Goal: Task Accomplishment & Management: Use online tool/utility

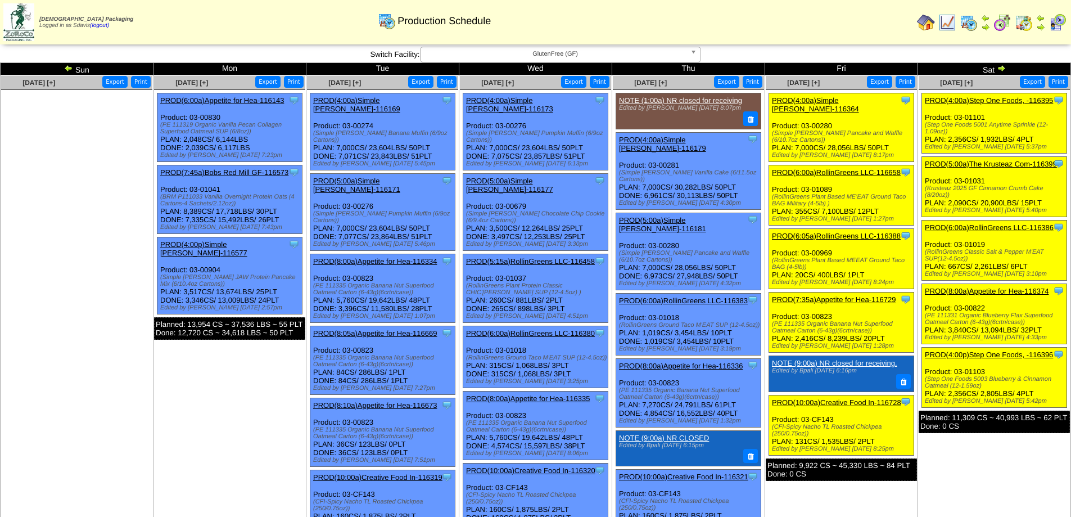
click at [539, 63] on td "Wed" at bounding box center [535, 69] width 153 height 12
click at [542, 55] on span "GlutenFree (GF)" at bounding box center [555, 53] width 261 height 13
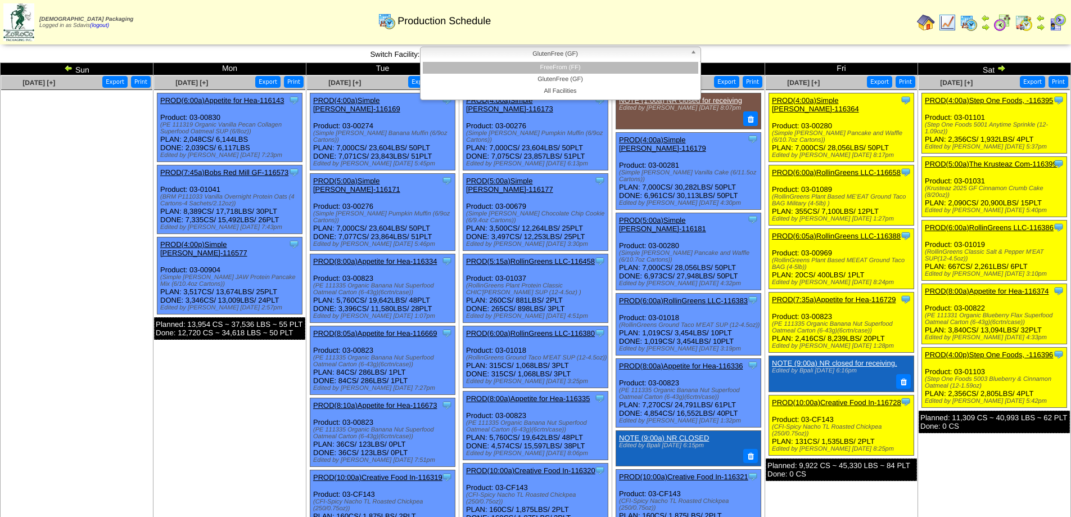
click at [521, 67] on li "FreeFrom (FF)" at bounding box center [561, 68] width 276 height 12
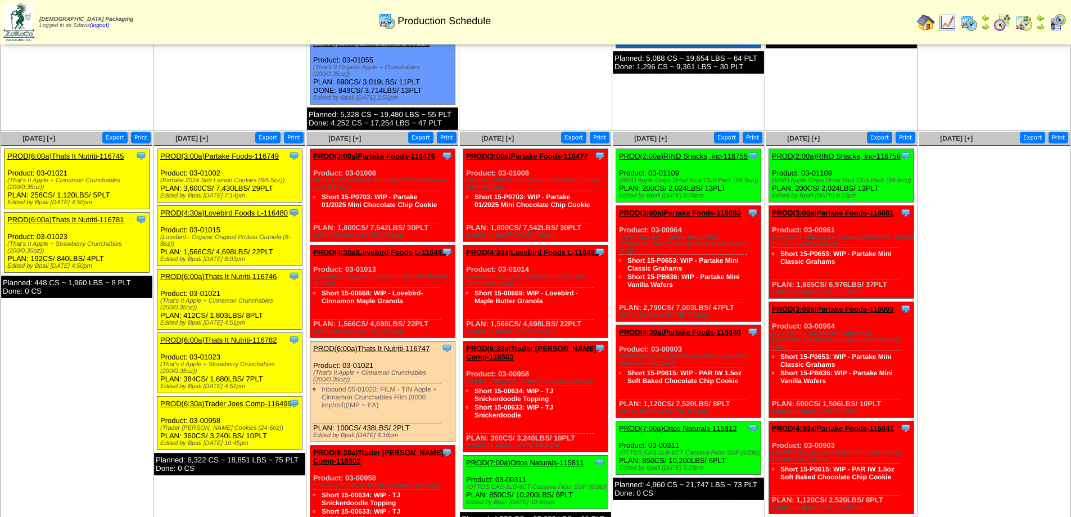
scroll to position [500, 0]
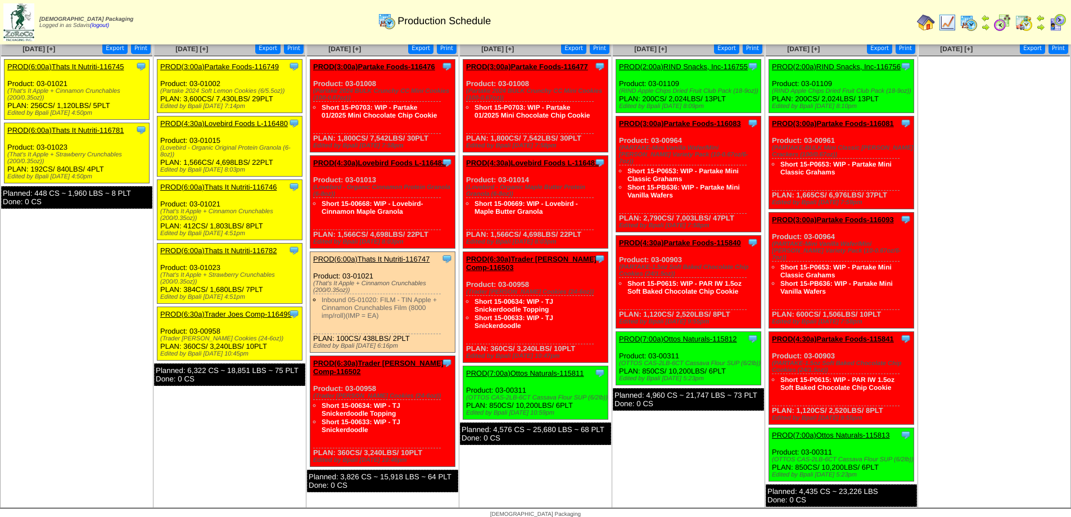
click at [216, 65] on link "PROD(3:00a)Partake Foods-116749" at bounding box center [219, 66] width 119 height 8
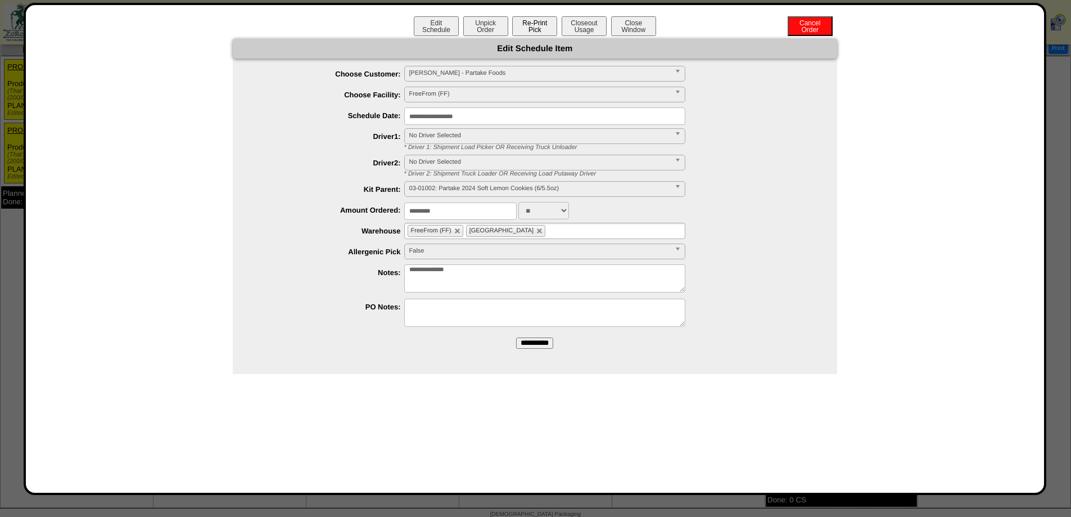
click at [551, 30] on button "Re-Print Pick" at bounding box center [534, 26] width 45 height 20
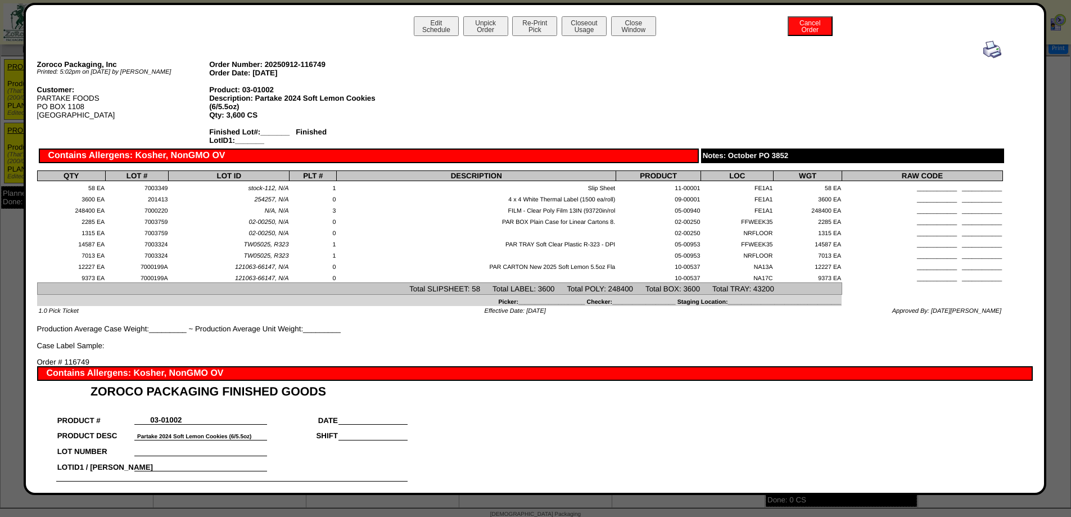
click at [984, 49] on img at bounding box center [993, 49] width 18 height 18
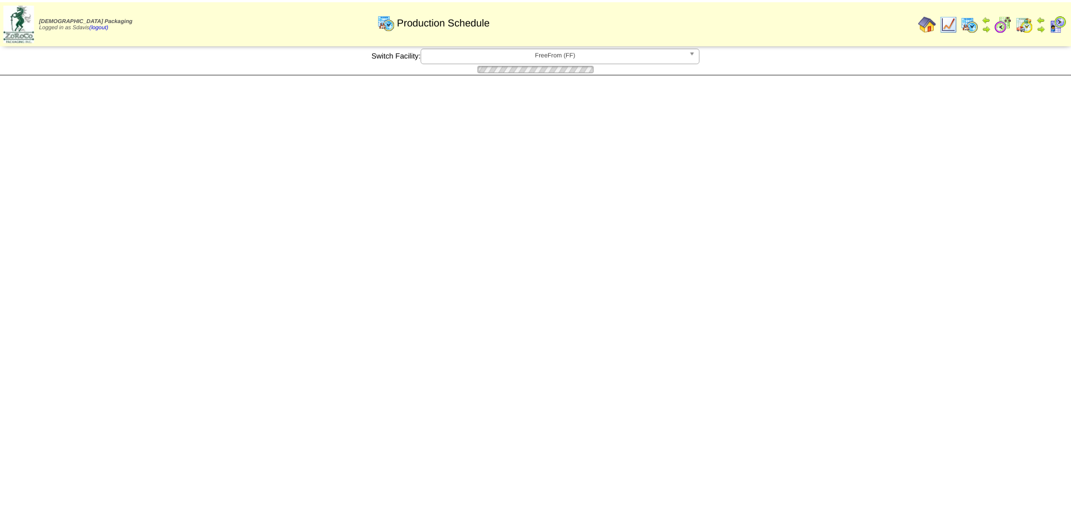
scroll to position [500, 0]
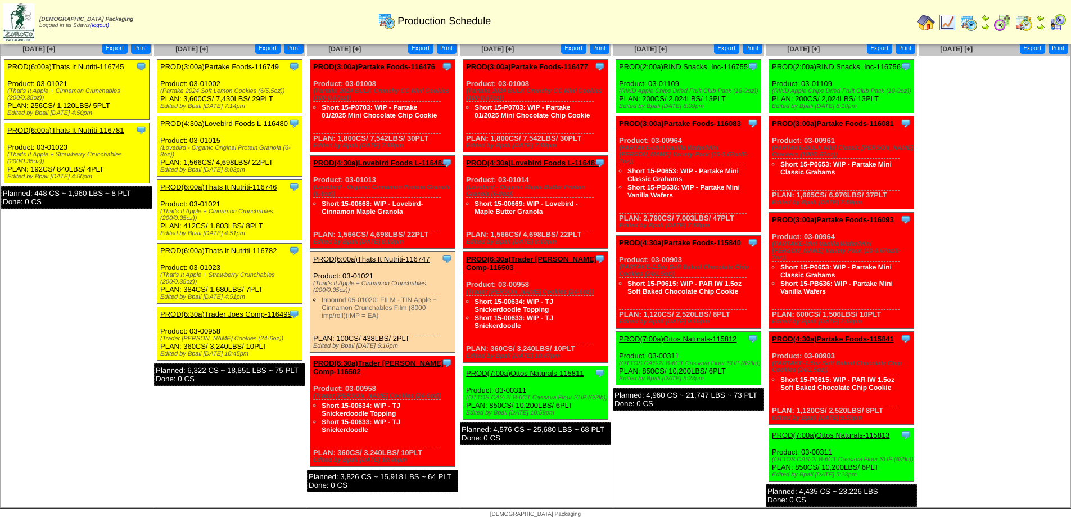
click at [234, 120] on link "PROD(4:30a)Lovebird Foods L-116480" at bounding box center [224, 123] width 128 height 8
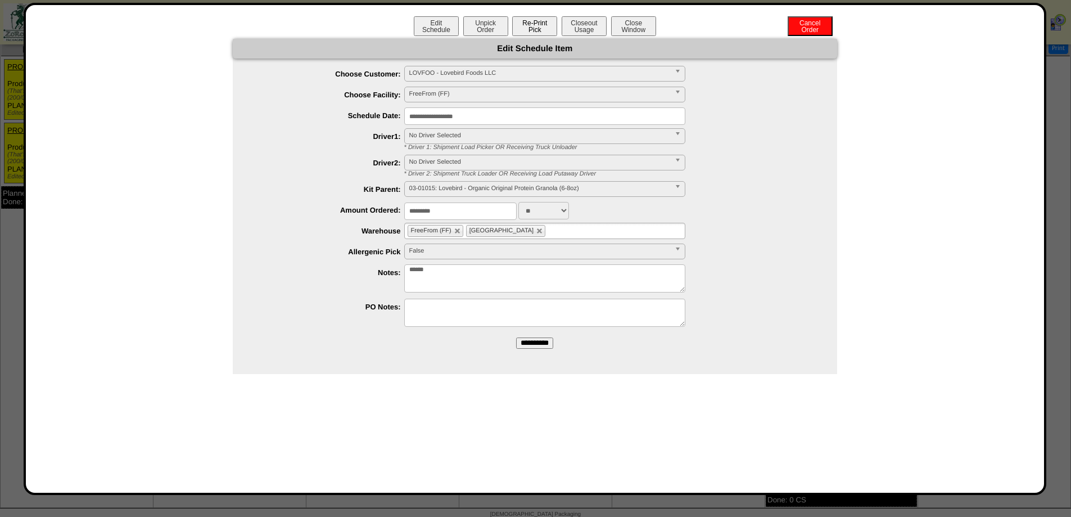
click at [530, 21] on button "Re-Print Pick" at bounding box center [534, 26] width 45 height 20
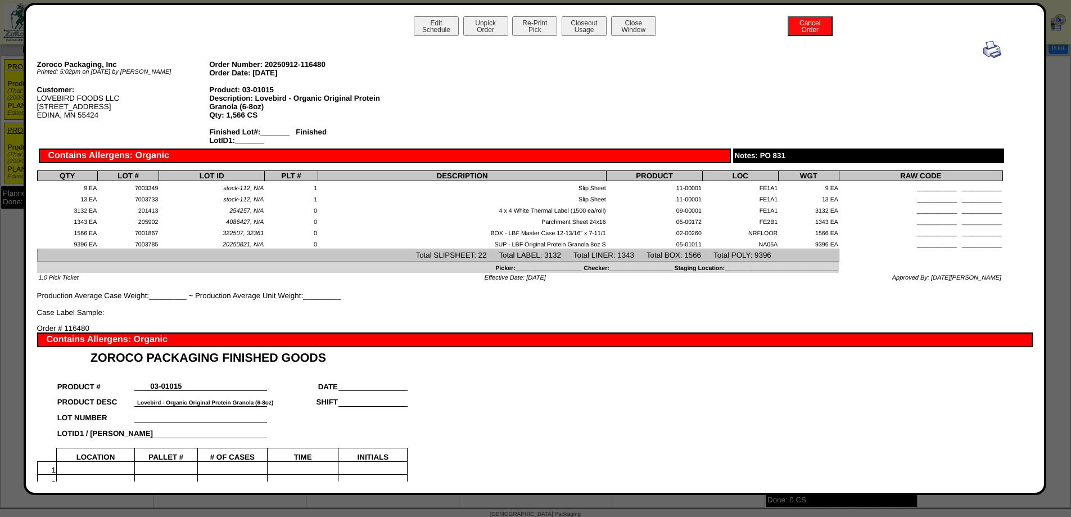
click at [991, 54] on img at bounding box center [993, 49] width 18 height 18
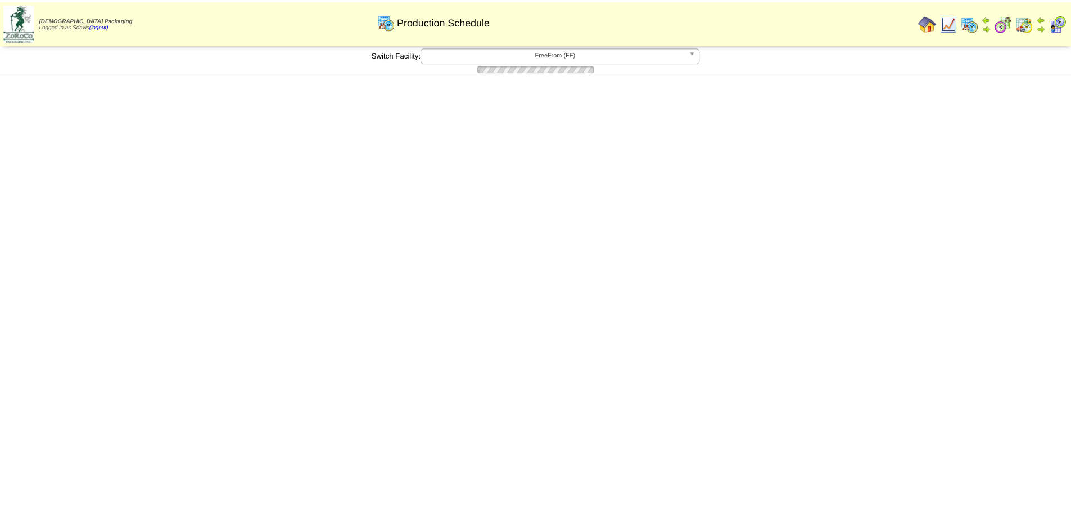
scroll to position [500, 0]
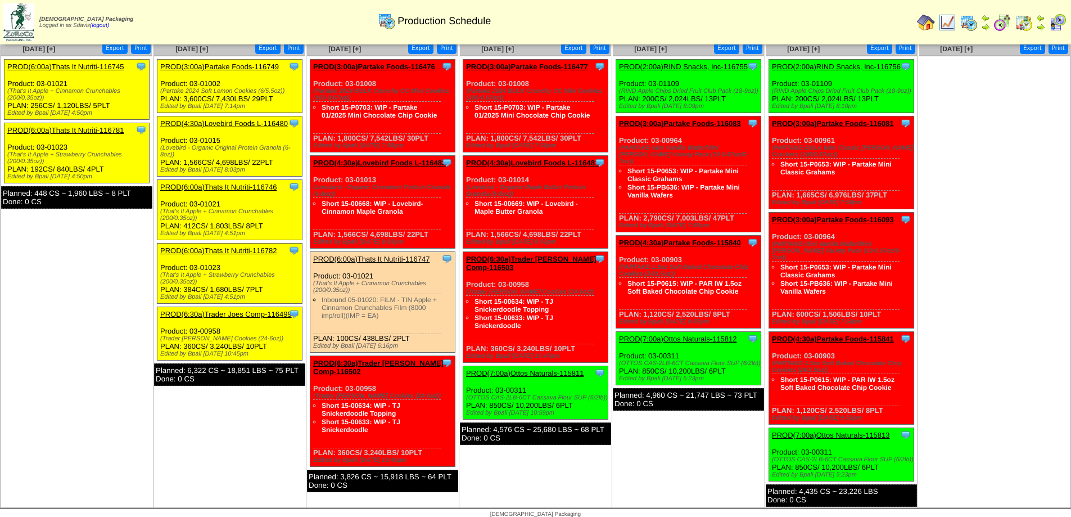
click at [248, 190] on link "PROD(6:00a)Thats It Nutriti-116746" at bounding box center [218, 187] width 116 height 8
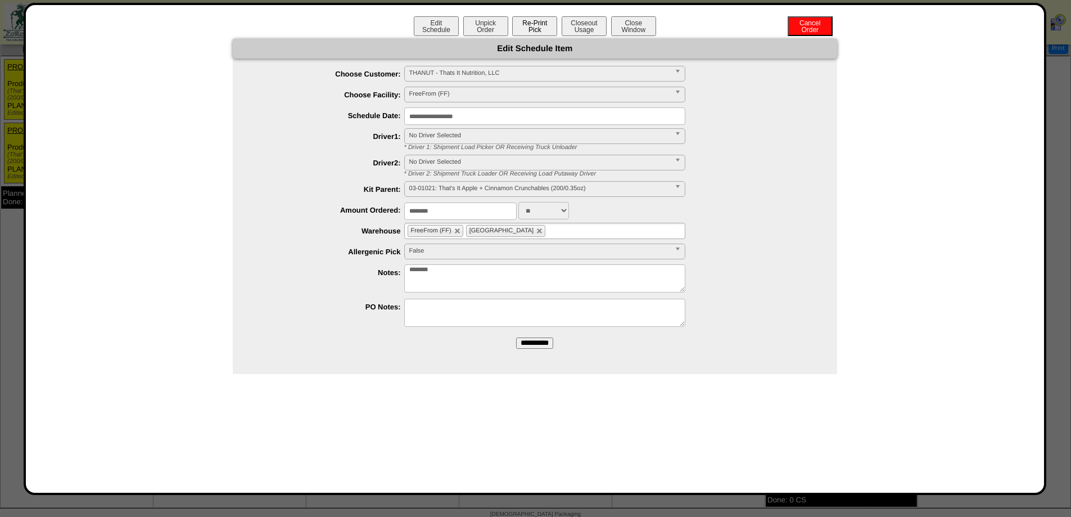
click at [547, 28] on button "Re-Print Pick" at bounding box center [534, 26] width 45 height 20
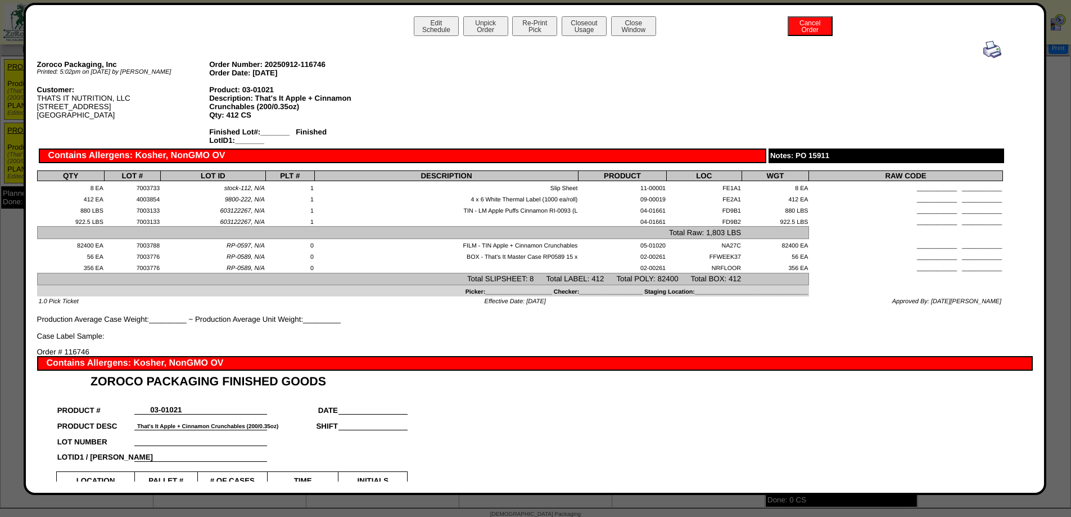
click at [985, 50] on img at bounding box center [993, 49] width 18 height 18
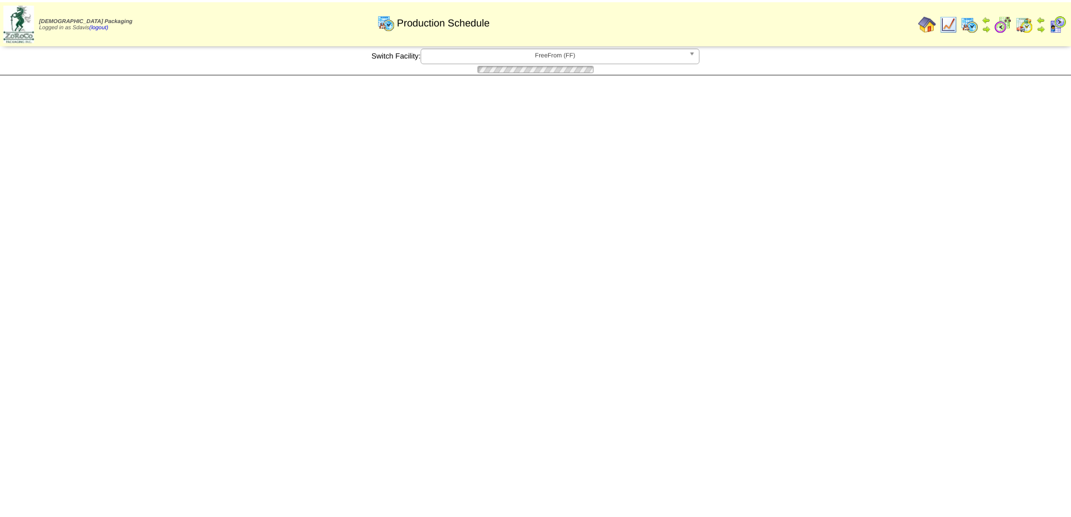
scroll to position [500, 0]
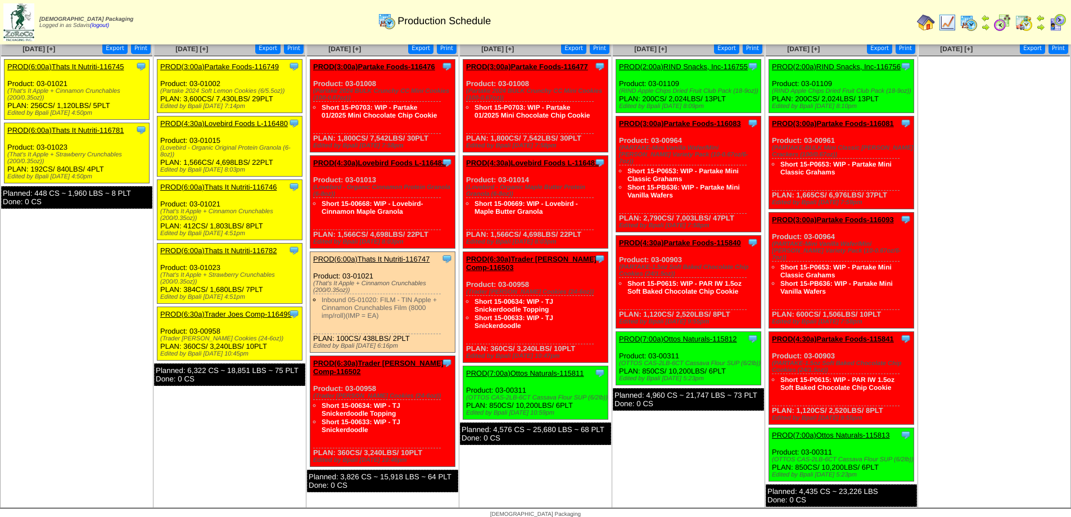
click at [246, 315] on link "PROD(6:30a)Trader Joes Comp-116499" at bounding box center [226, 314] width 132 height 8
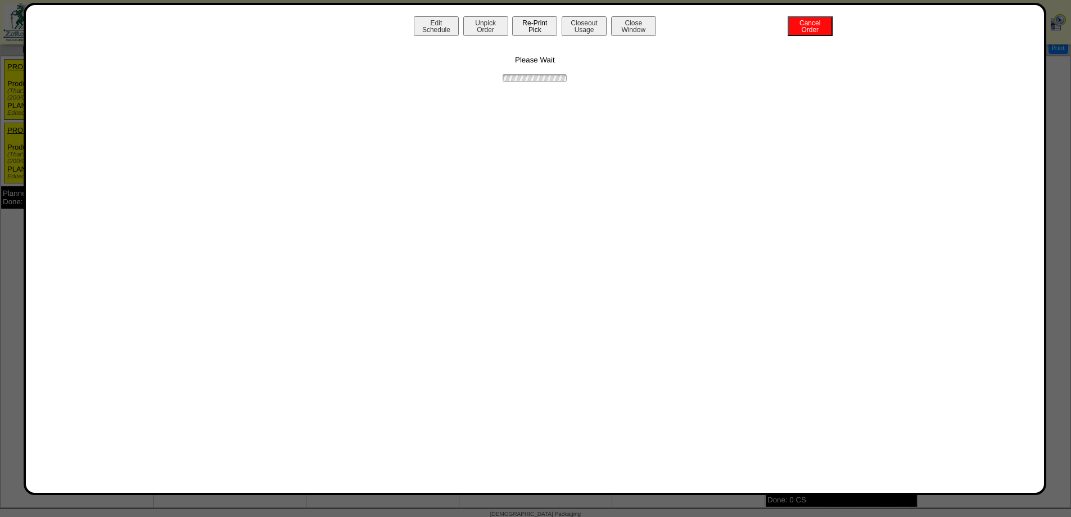
click at [524, 30] on button "Re-Print Pick" at bounding box center [534, 26] width 45 height 20
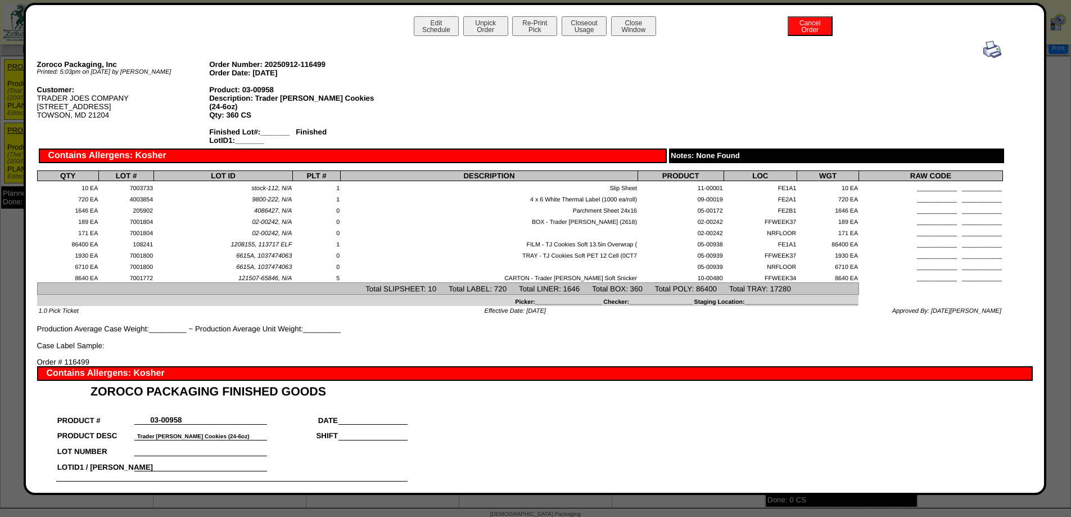
click at [984, 47] on img at bounding box center [993, 49] width 18 height 18
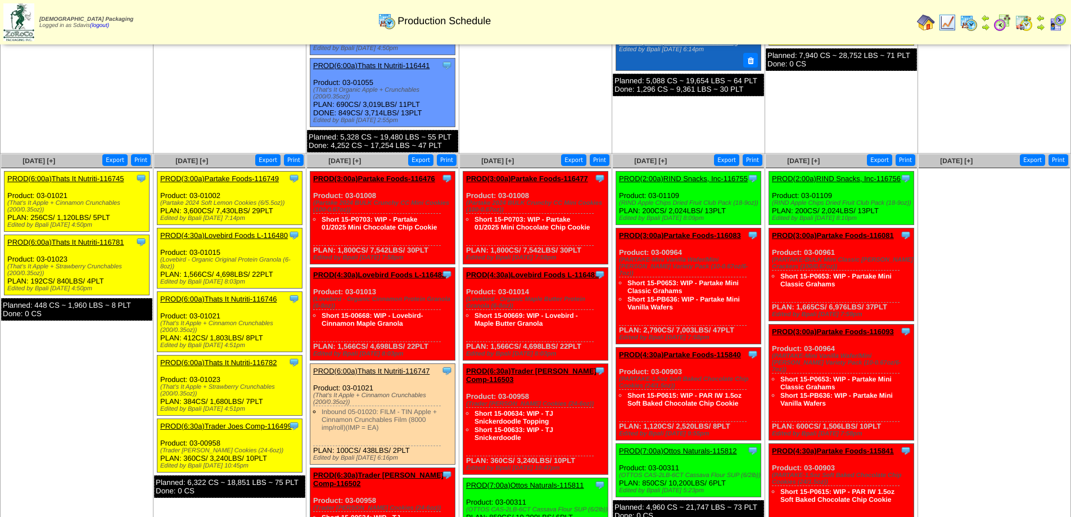
scroll to position [444, 0]
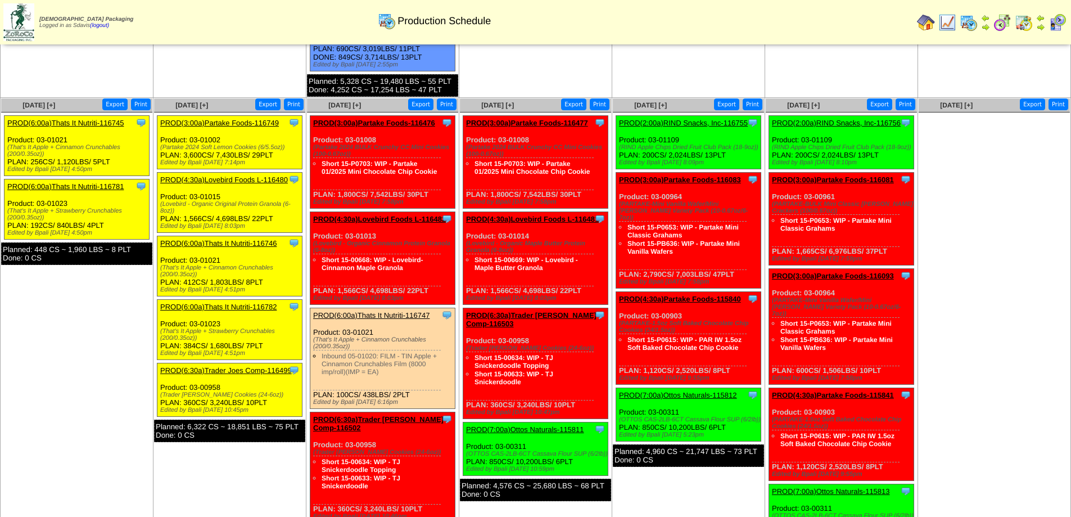
click at [246, 304] on link "PROD(6:00a)Thats It Nutriti-116782" at bounding box center [218, 307] width 116 height 8
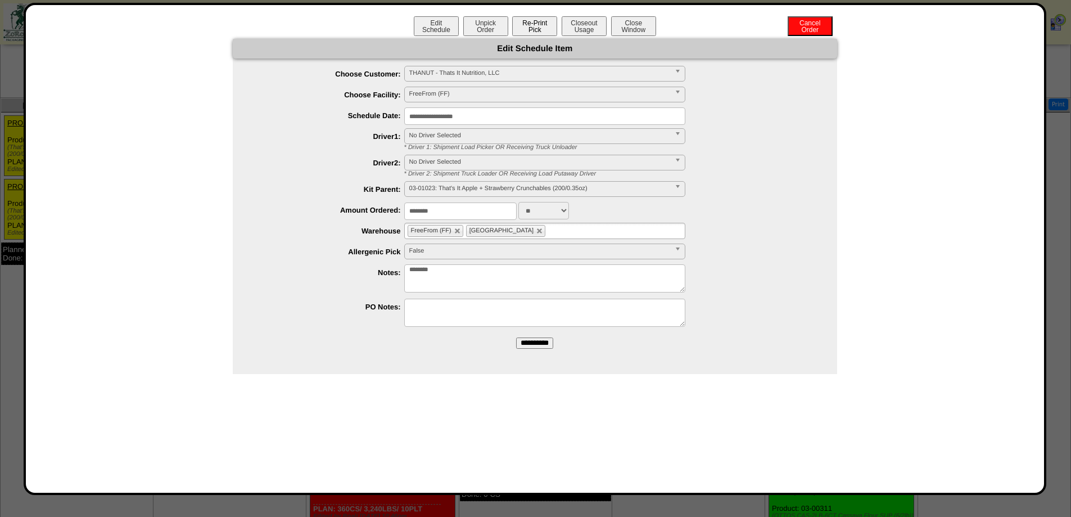
click at [543, 22] on button "Re-Print Pick" at bounding box center [534, 26] width 45 height 20
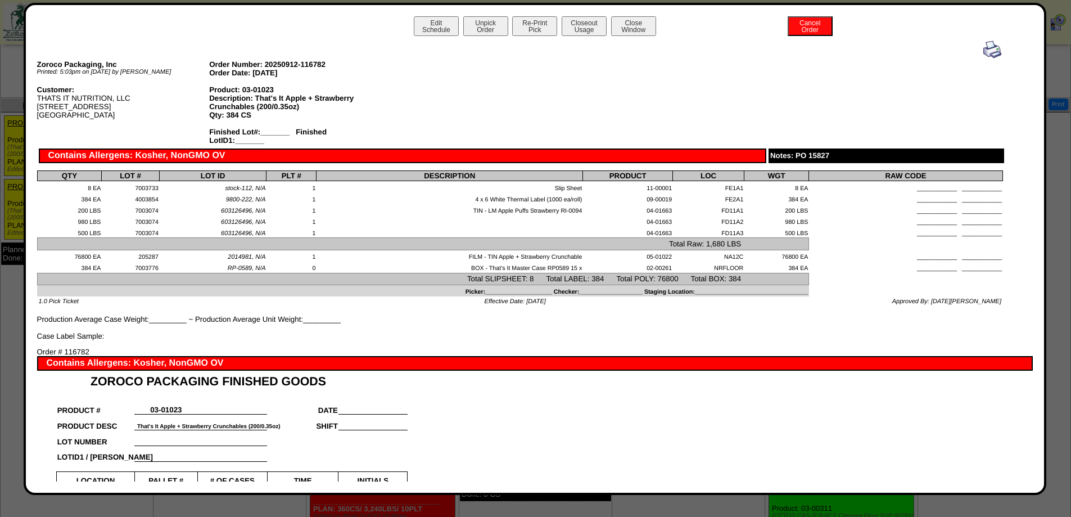
click at [984, 49] on img at bounding box center [993, 49] width 18 height 18
